Goal: Task Accomplishment & Management: Complete application form

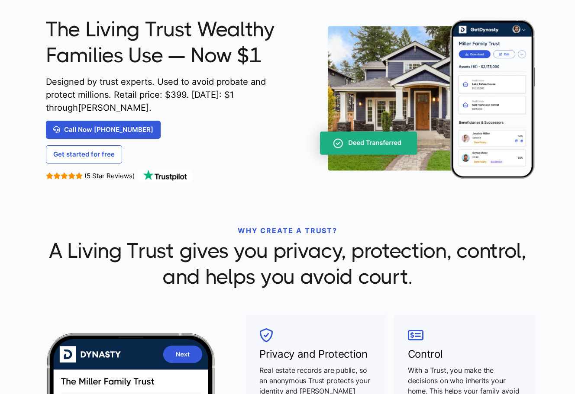
scroll to position [54, 0]
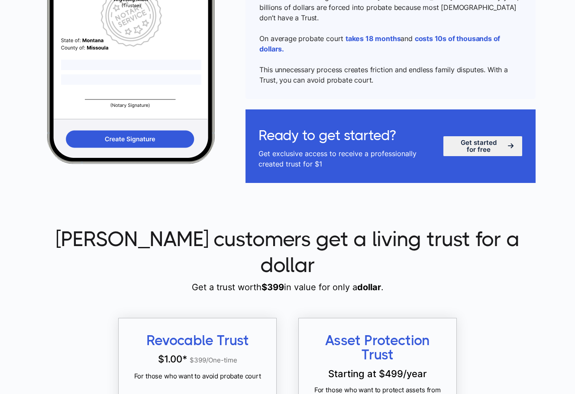
scroll to position [545, 0]
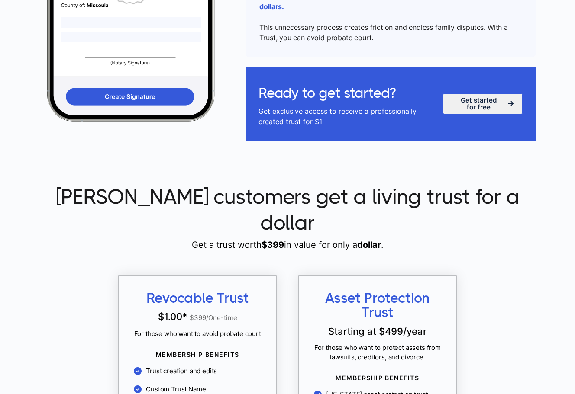
scroll to position [743, 0]
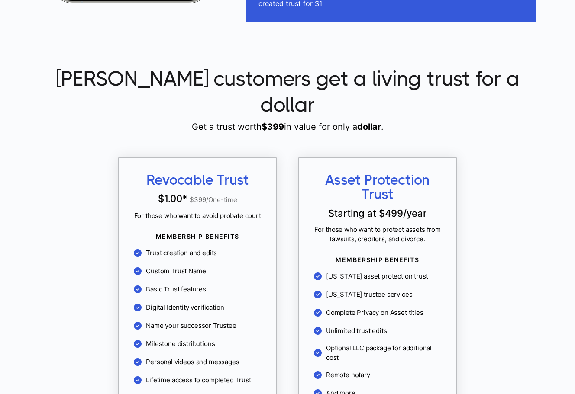
scroll to position [727, 0]
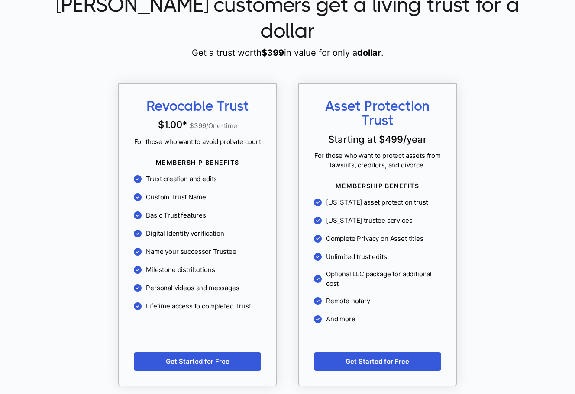
scroll to position [761, 0]
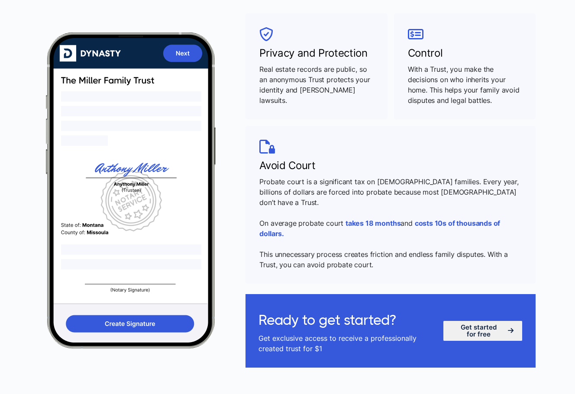
scroll to position [401, 0]
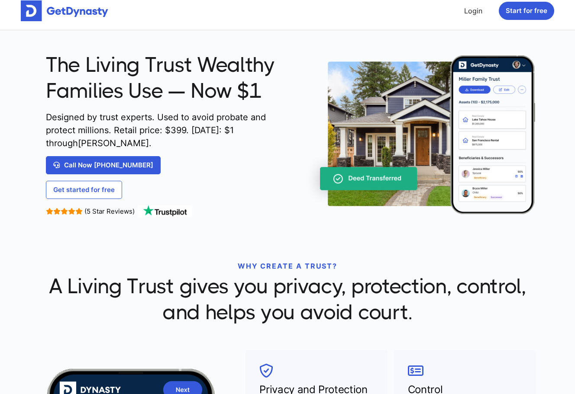
scroll to position [16, 0]
